Goal: Information Seeking & Learning: Check status

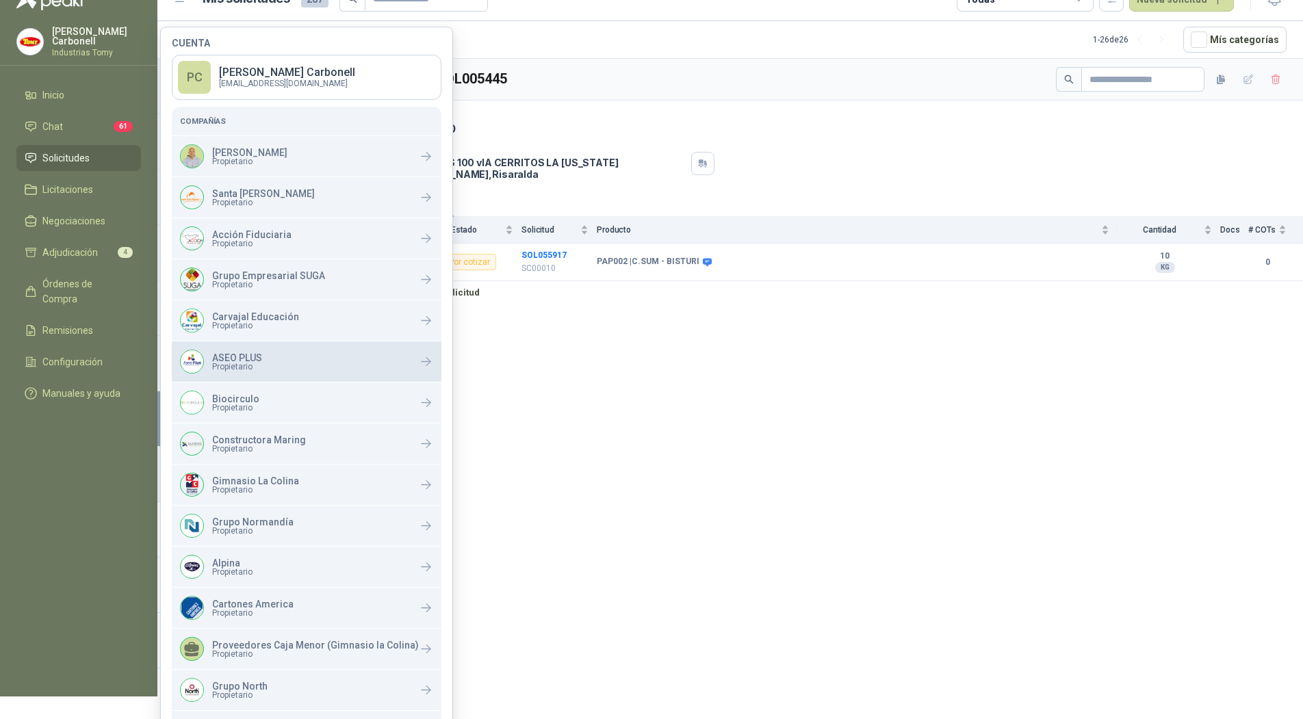
scroll to position [182, 0]
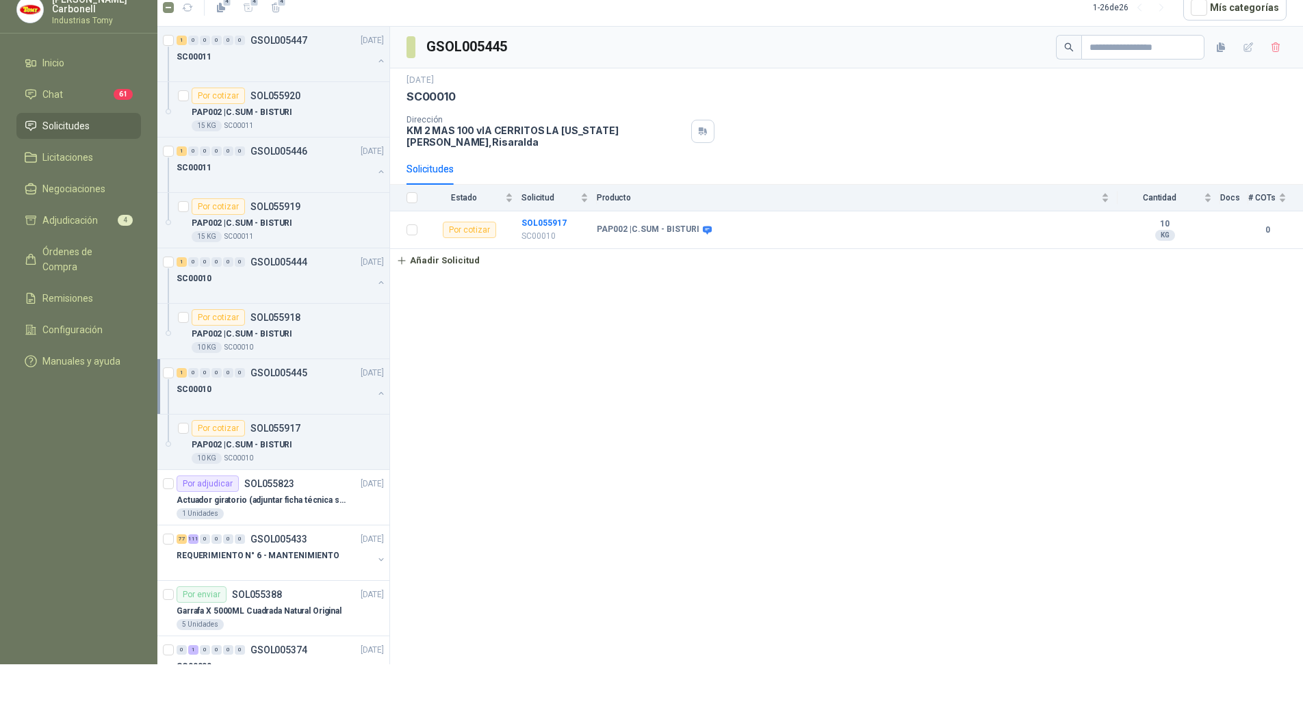
click at [651, 506] on div "GSOL005445 [DATE] SC00010 Dirección KM 2 MAS 100 vIA CERRITOS LA [US_STATE][PER…" at bounding box center [846, 348] width 913 height 643
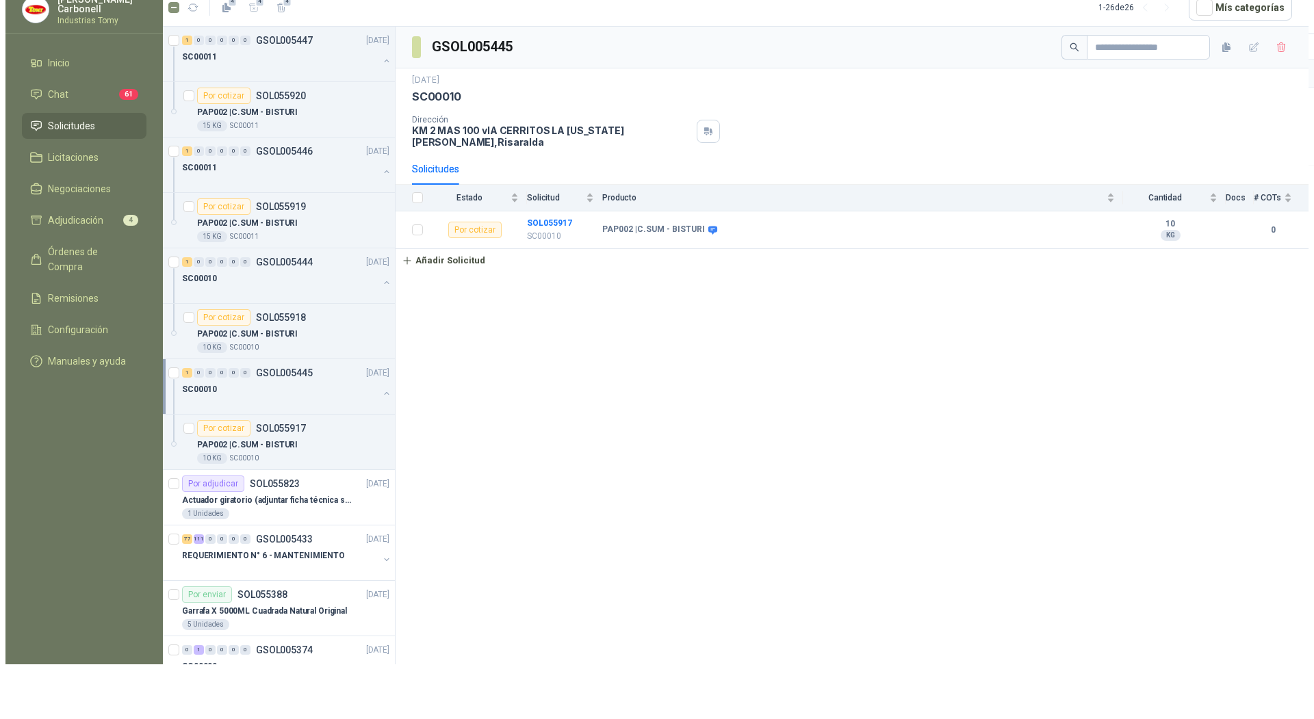
scroll to position [0, 0]
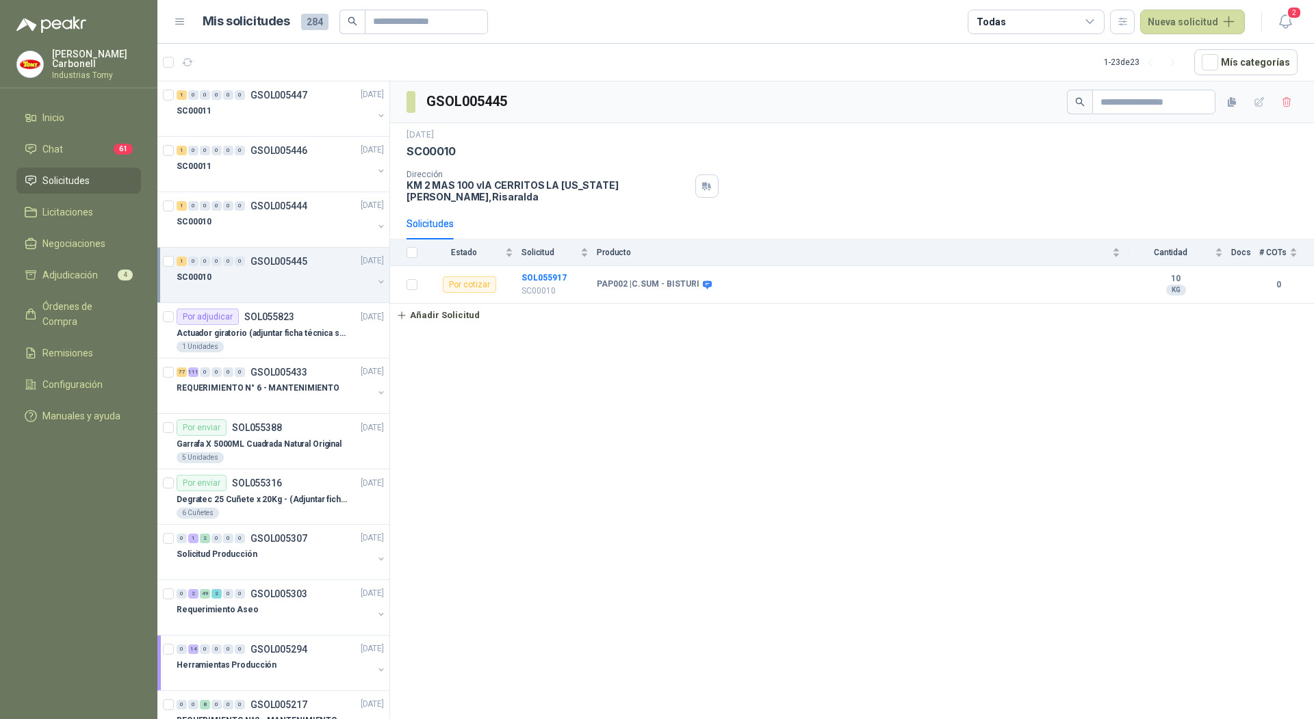
click at [93, 43] on menu "Pablo Carbonell Industrias Tomy Inicio Chat 61 Solicitudes Licitaciones Negocia…" at bounding box center [78, 359] width 157 height 719
click at [92, 57] on p "Pablo Carbonell" at bounding box center [96, 58] width 89 height 19
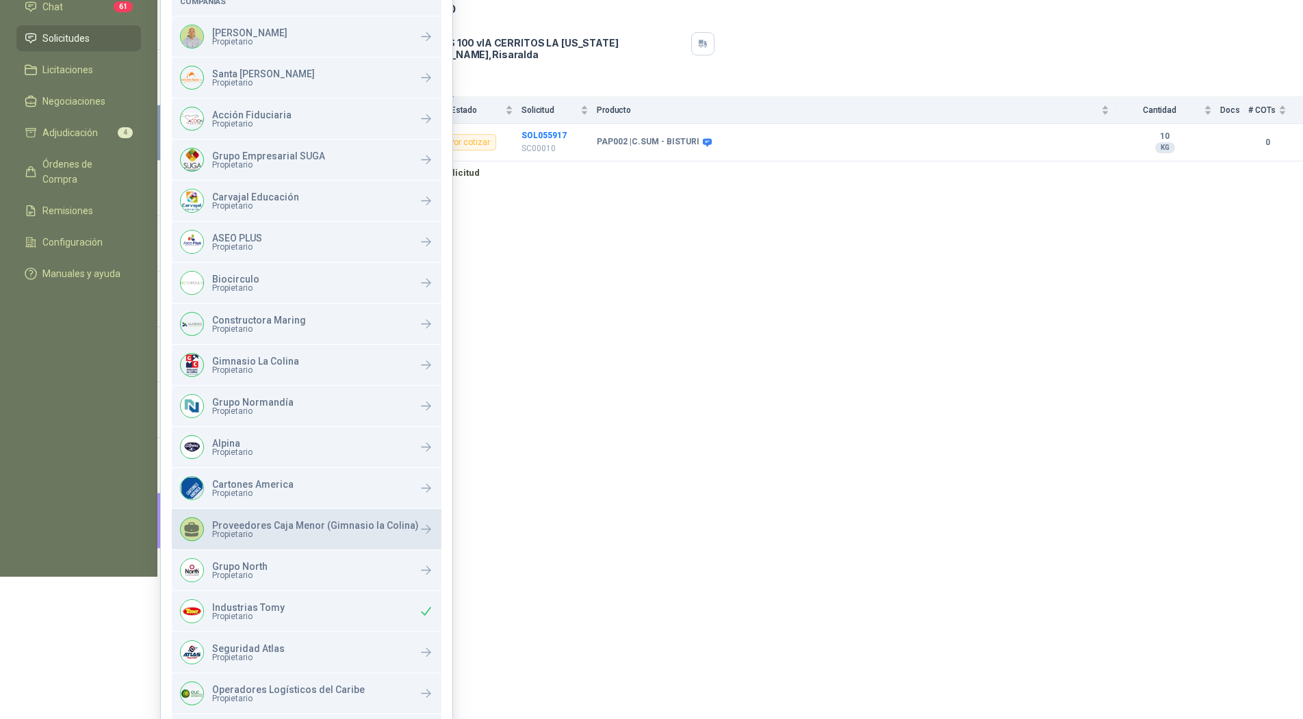
scroll to position [172, 0]
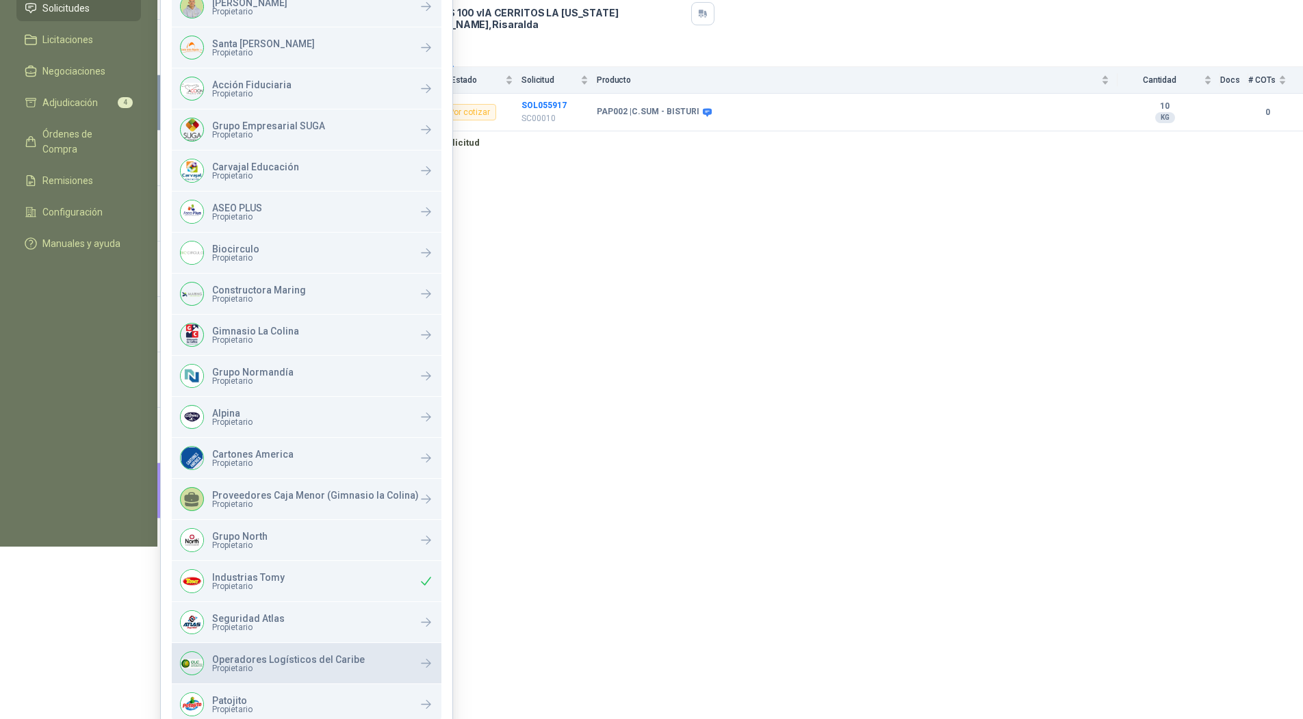
click at [268, 658] on p "Operadores Logísticos del Caribe" at bounding box center [288, 660] width 153 height 10
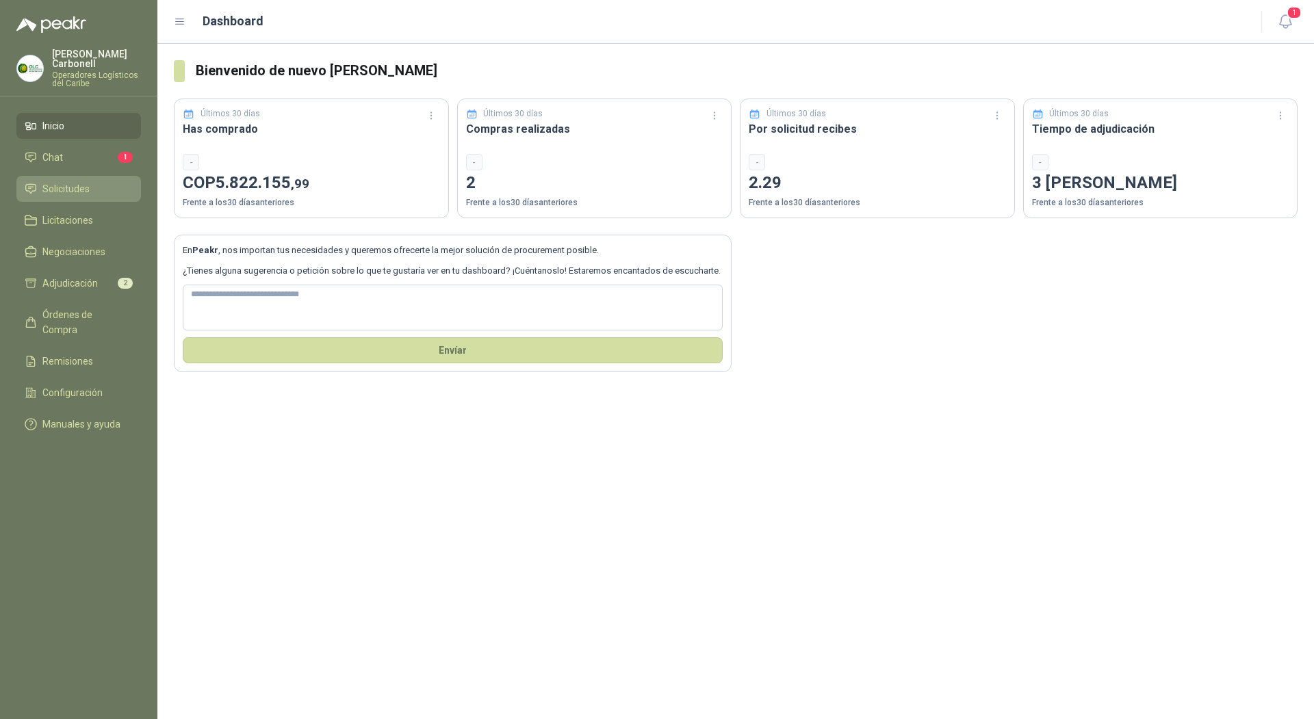
click at [84, 181] on span "Solicitudes" at bounding box center [65, 188] width 47 height 15
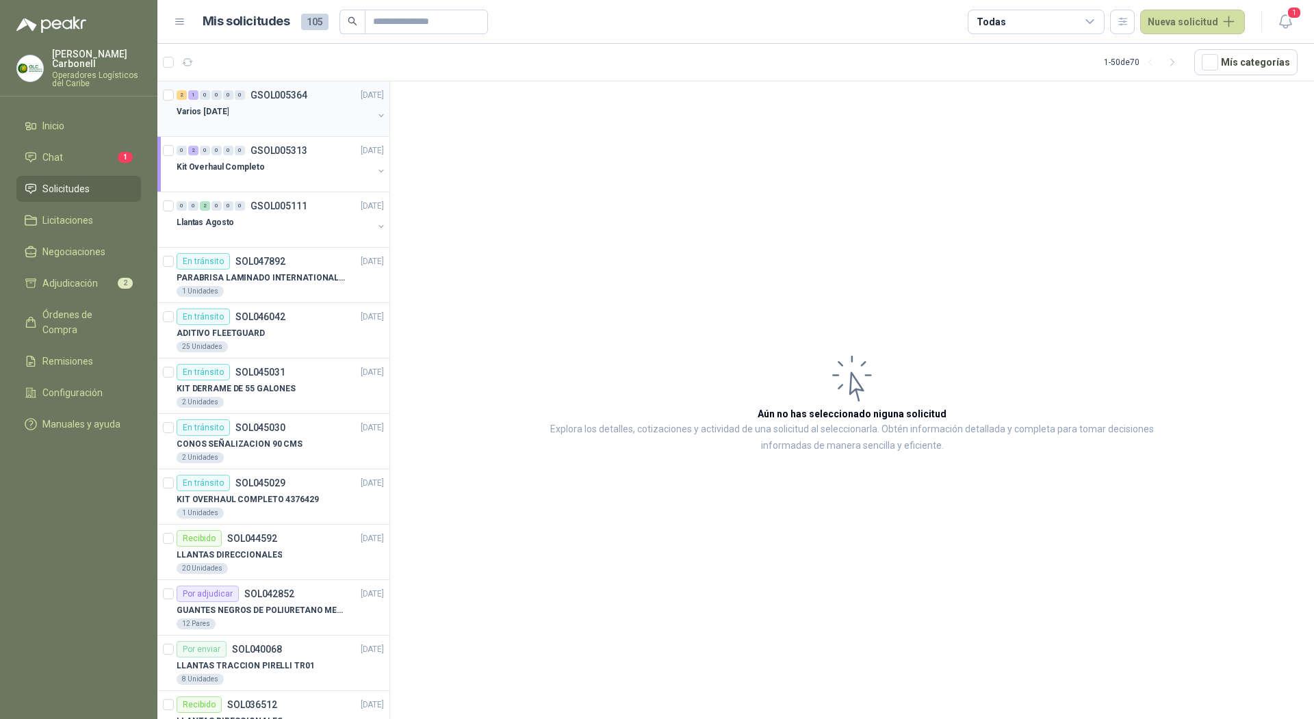
click at [276, 120] on div at bounding box center [275, 125] width 196 height 11
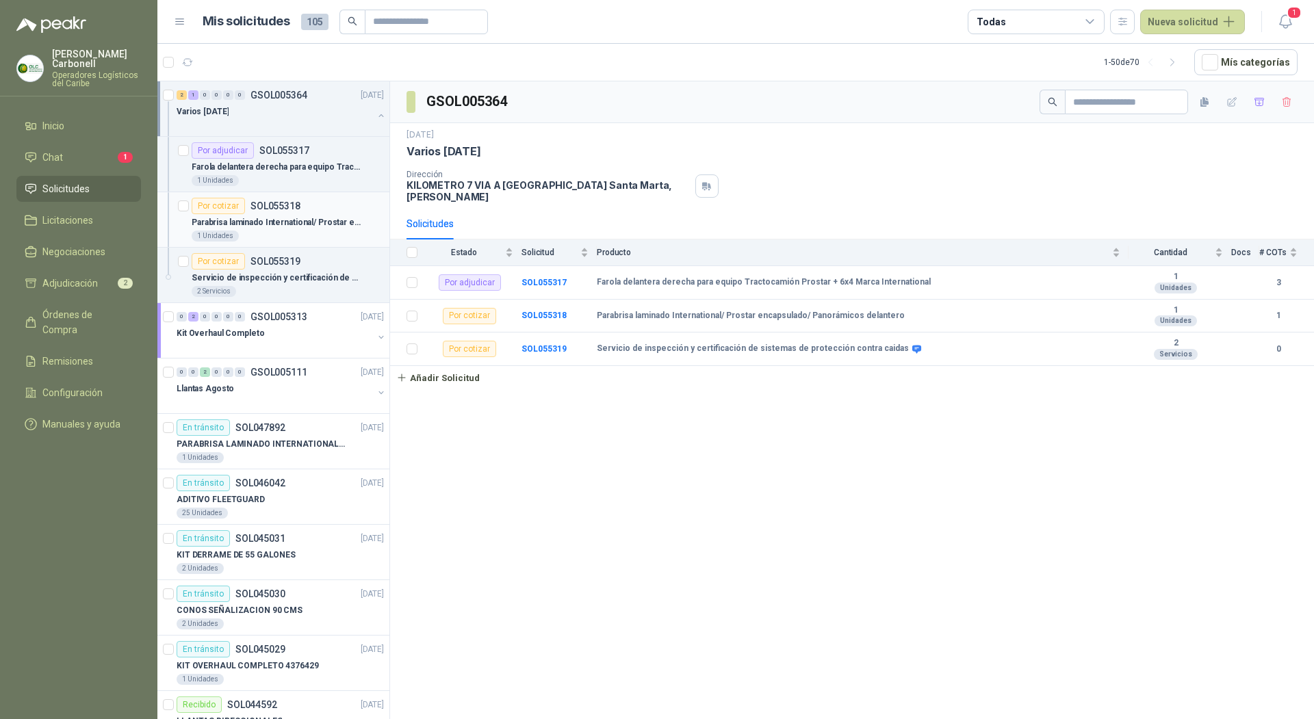
click at [308, 222] on p "Parabrisa laminado International/ Prostar encapsulado/ Panorámicos delantero" at bounding box center [277, 222] width 170 height 13
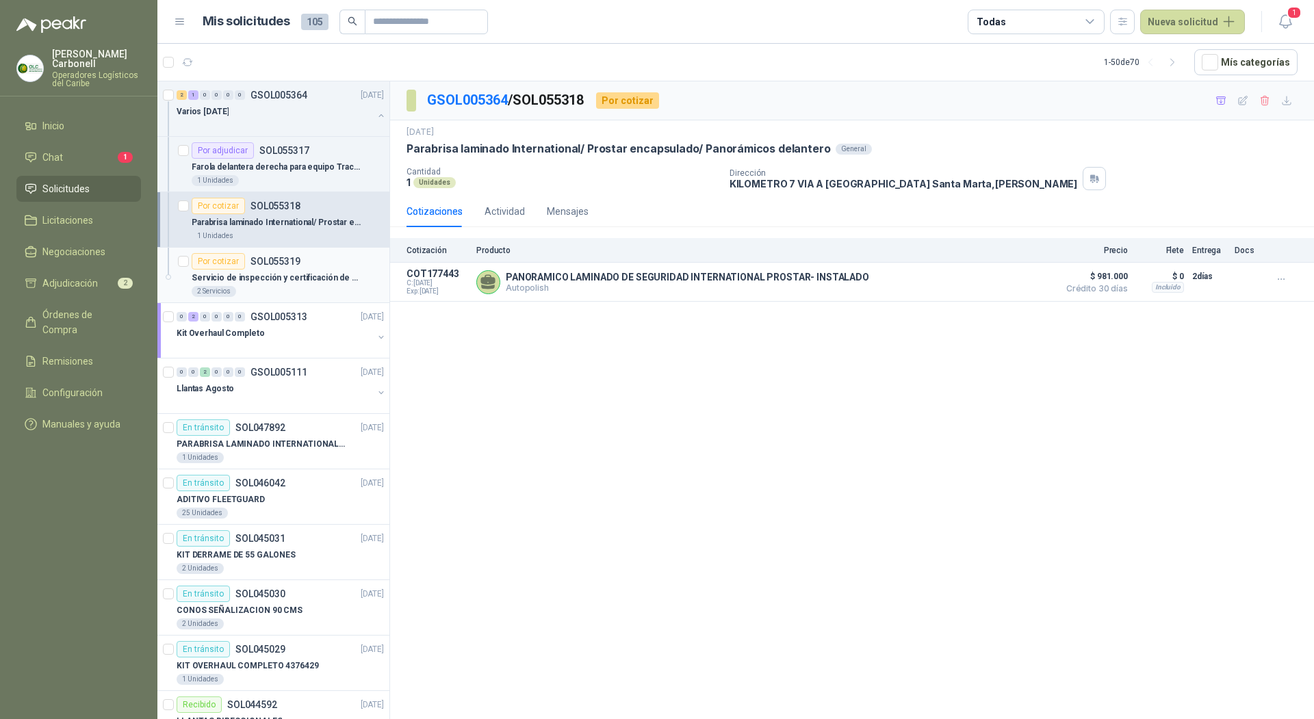
click at [308, 275] on p "Servicio de inspección y certificación de sistemas de protección contra caidas" at bounding box center [277, 278] width 170 height 13
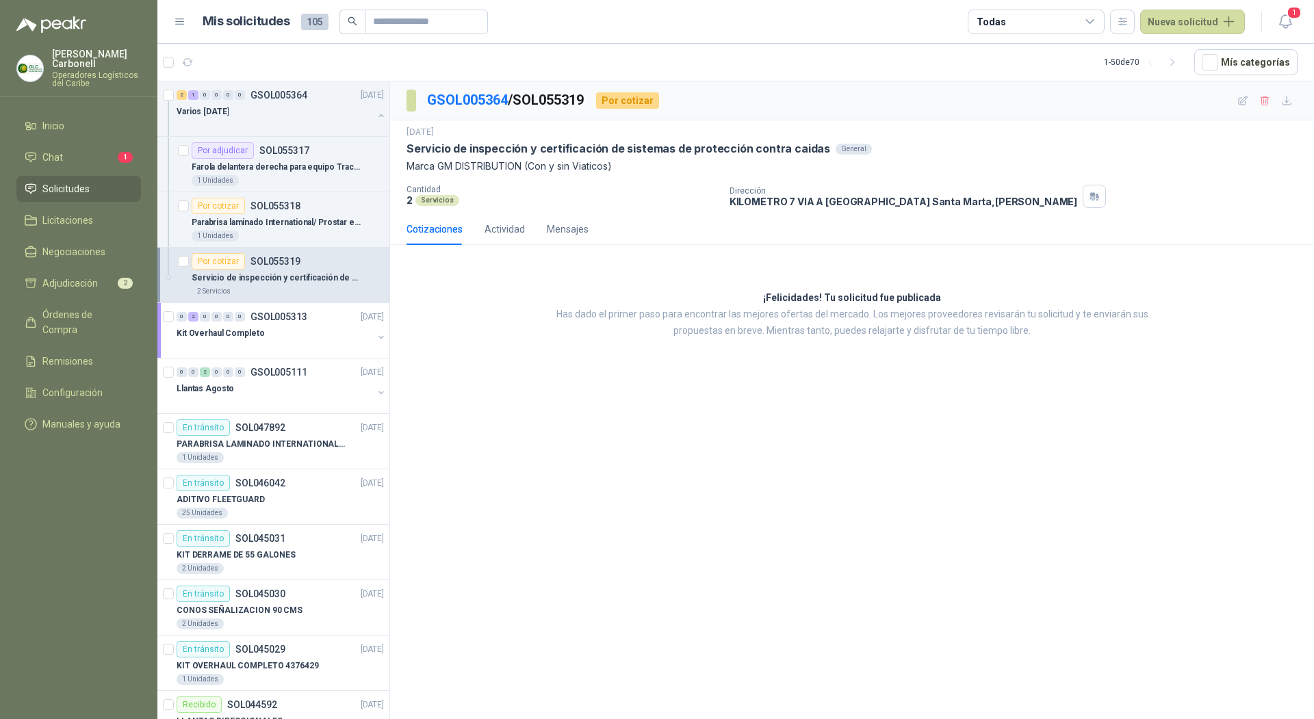
click at [449, 144] on p "Servicio de inspección y certificación de sistemas de protección contra caidas" at bounding box center [619, 149] width 424 height 14
copy p "Servicio de inspección y certificación de sistemas de protección contra caidas"
click at [262, 235] on div "1 Unidades" at bounding box center [288, 236] width 192 height 11
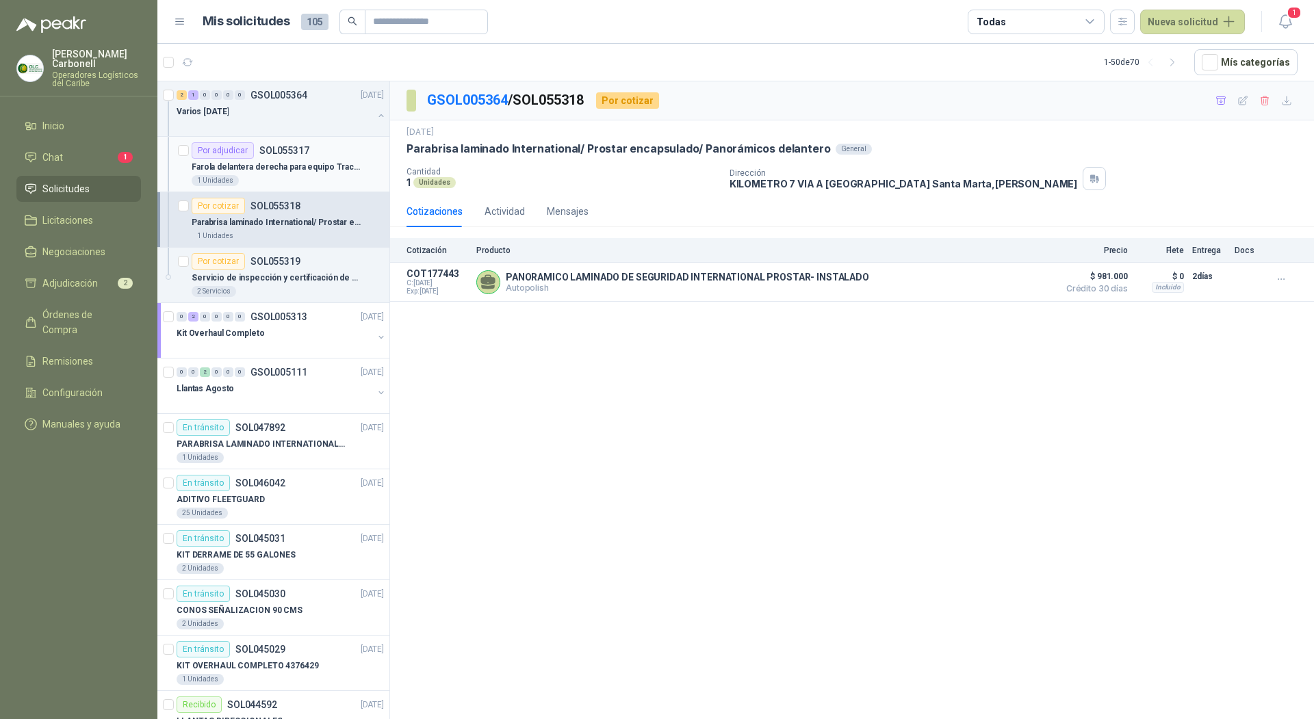
click at [306, 146] on p "SOL055317" at bounding box center [284, 151] width 50 height 10
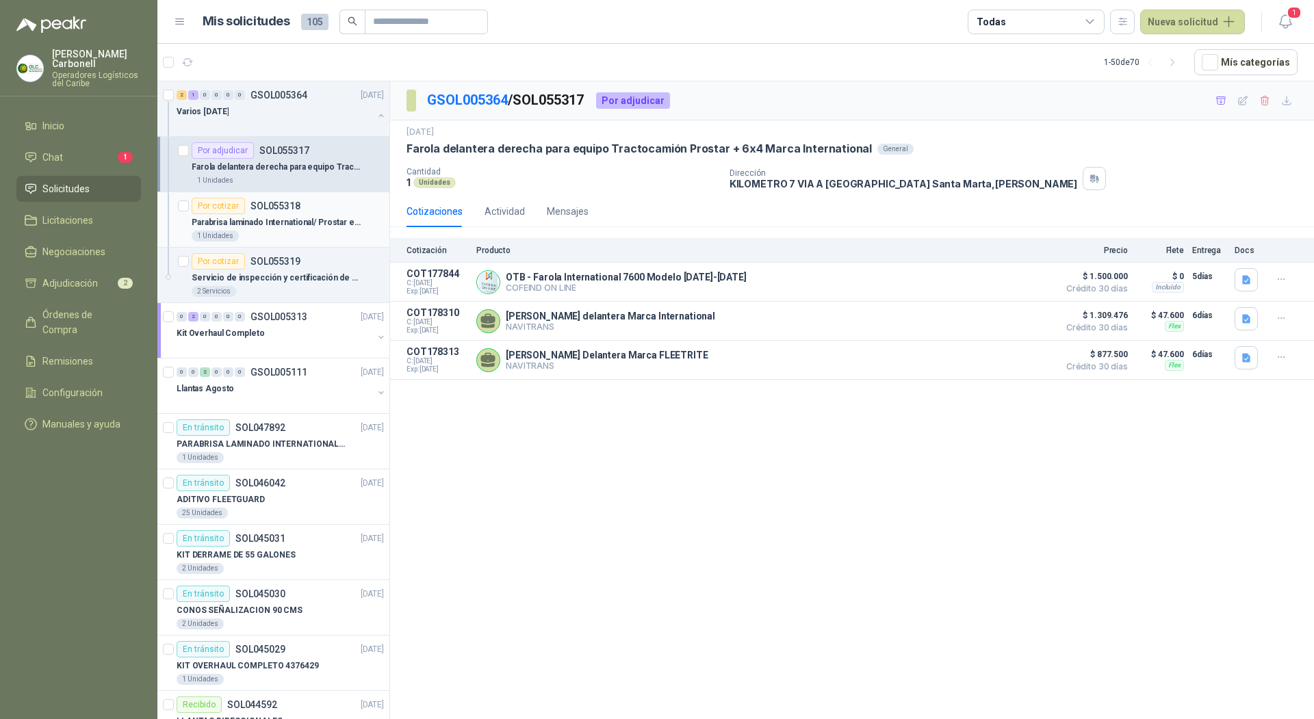
click at [303, 233] on div "1 Unidades" at bounding box center [288, 236] width 192 height 11
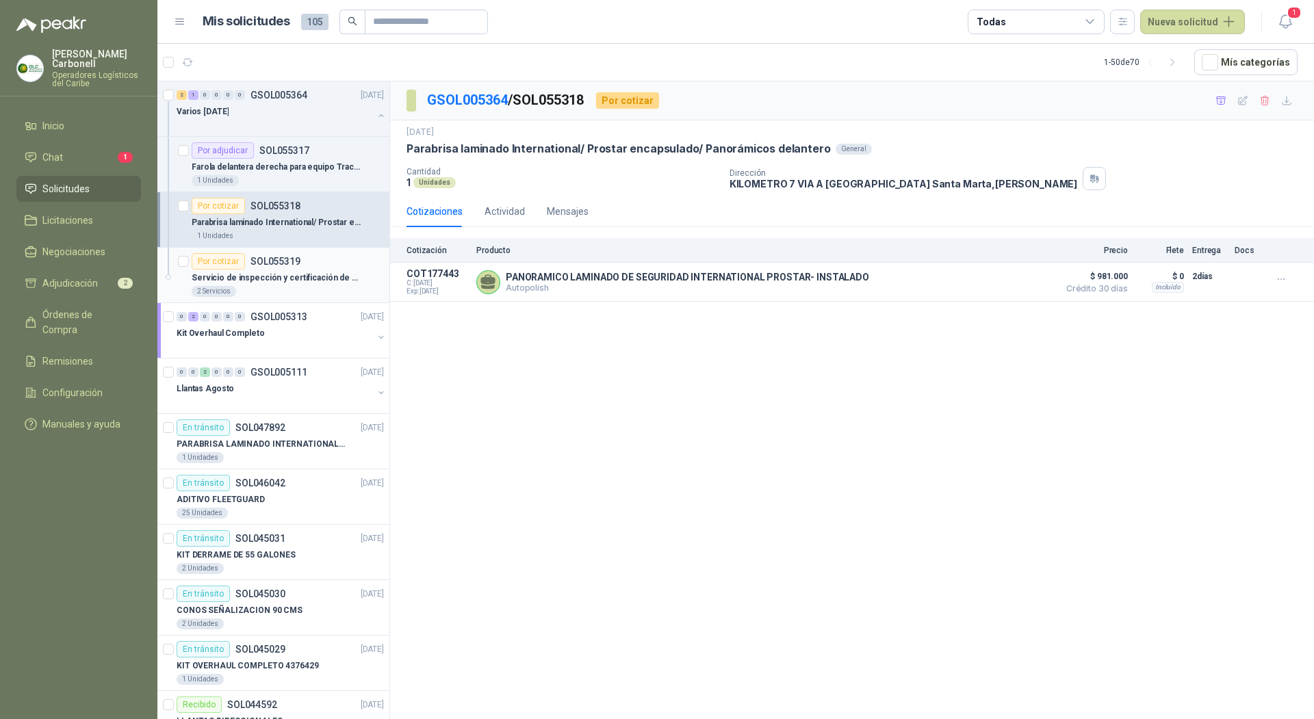
click at [247, 286] on div "2 Servicios" at bounding box center [288, 291] width 192 height 11
